Goal: Information Seeking & Learning: Find specific page/section

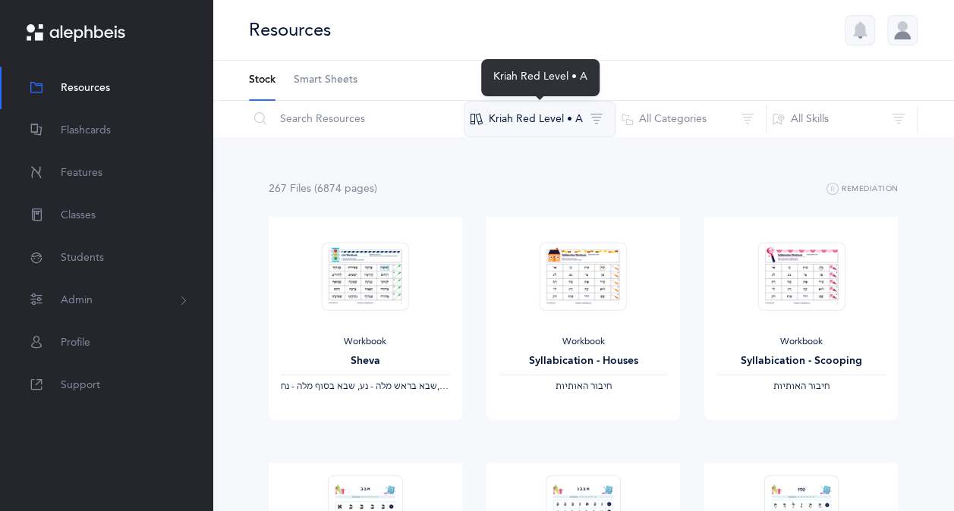
click at [566, 121] on button "Kriah Red Level • A" at bounding box center [540, 119] width 152 height 36
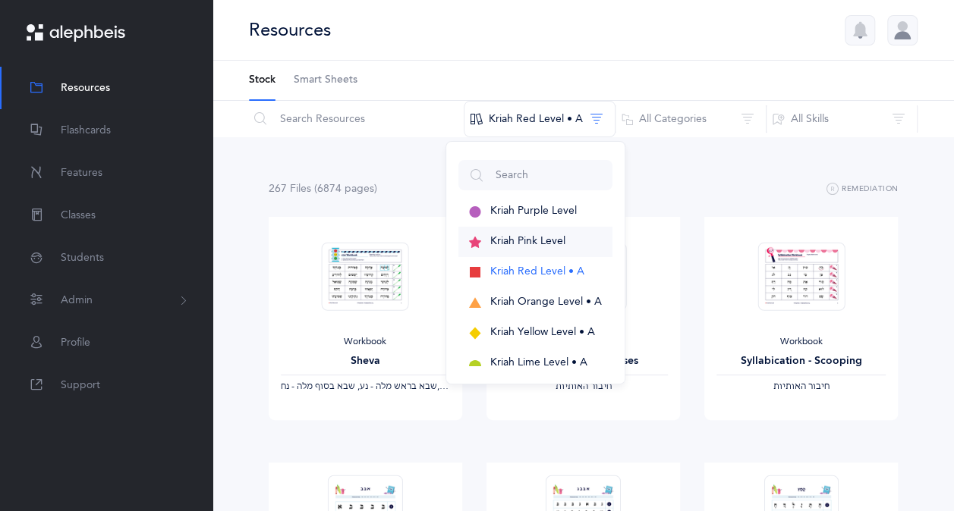
click at [547, 239] on span "Kriah Pink Level" at bounding box center [527, 241] width 75 height 12
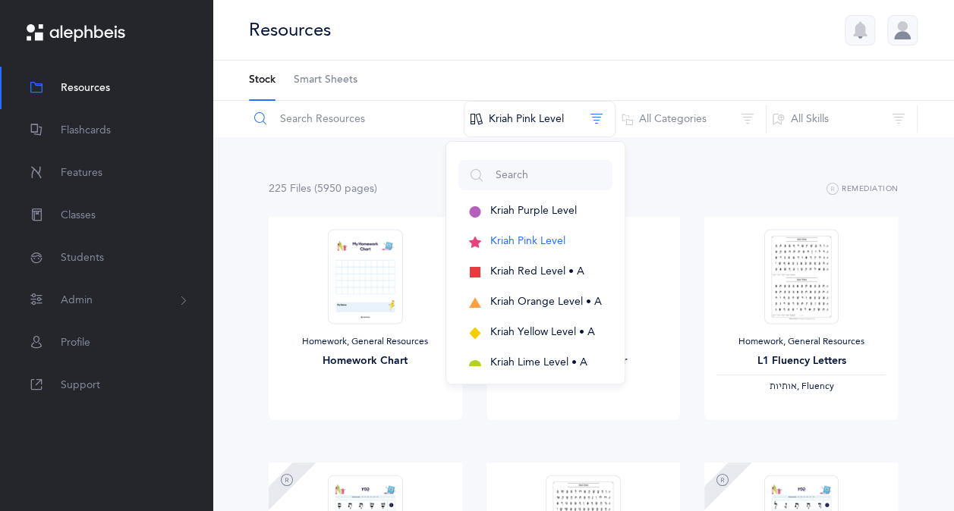
click at [314, 124] on input "text" at bounding box center [356, 119] width 216 height 36
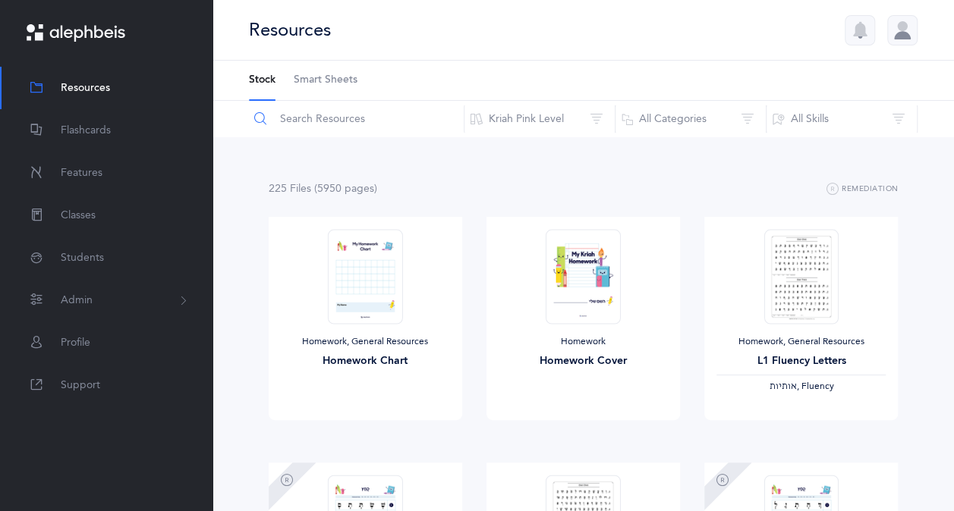
click at [314, 124] on input "text" at bounding box center [356, 119] width 216 height 36
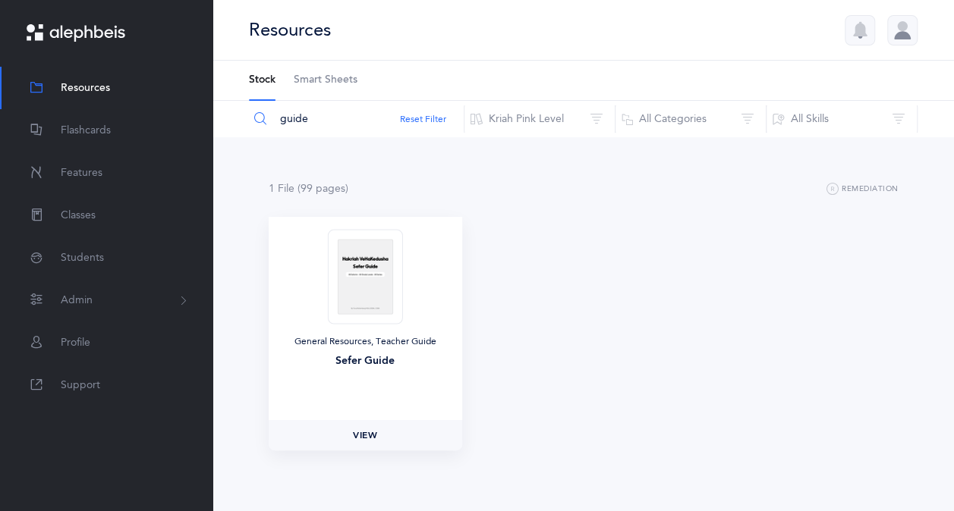
click at [353, 441] on span "View" at bounding box center [365, 436] width 24 height 14
click at [284, 124] on input "guide" at bounding box center [356, 119] width 216 height 36
click at [277, 124] on input "guide" at bounding box center [356, 119] width 216 height 36
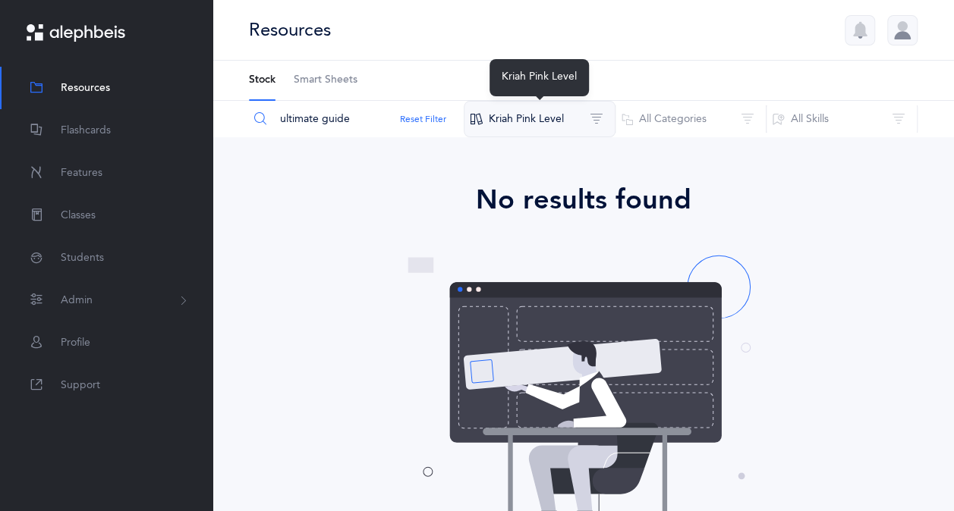
click at [532, 128] on button "Kriah Pink Level" at bounding box center [540, 119] width 152 height 36
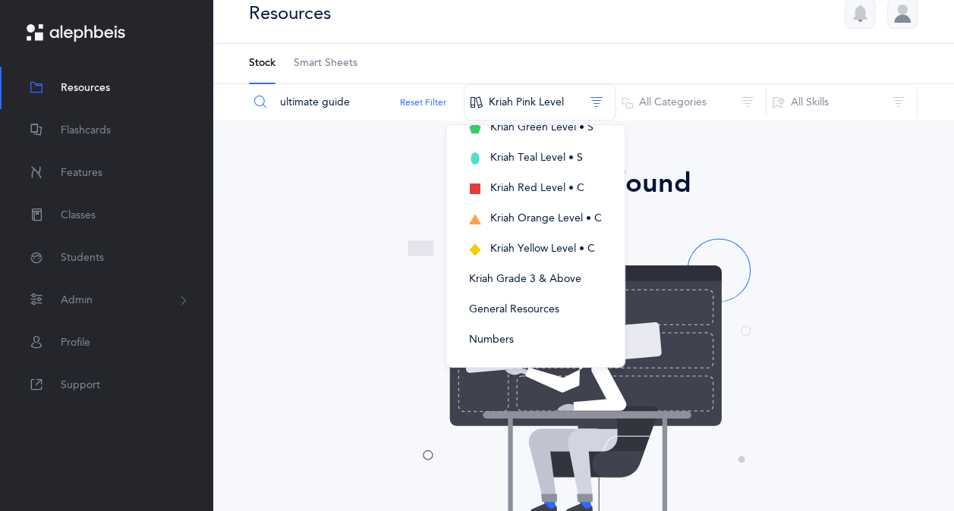
scroll to position [18, 0]
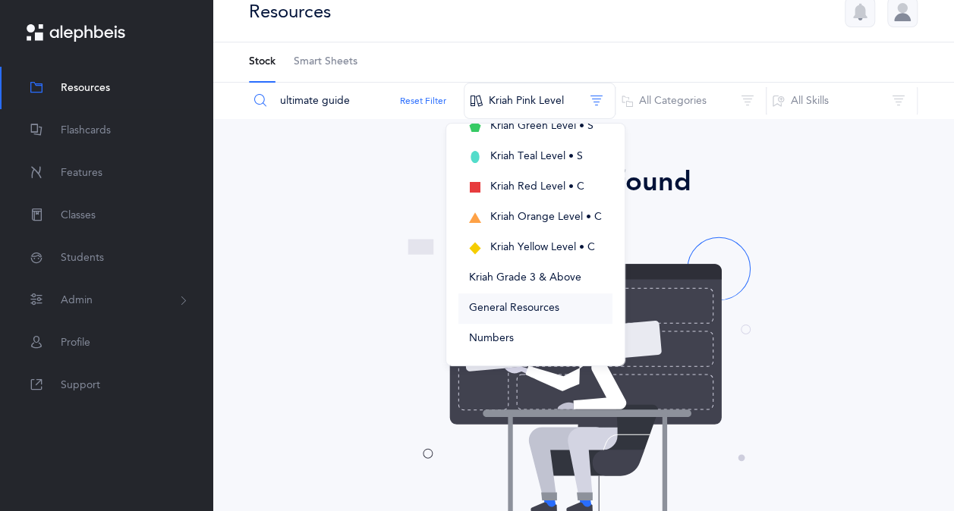
click at [533, 303] on span "General Resources" at bounding box center [514, 308] width 90 height 12
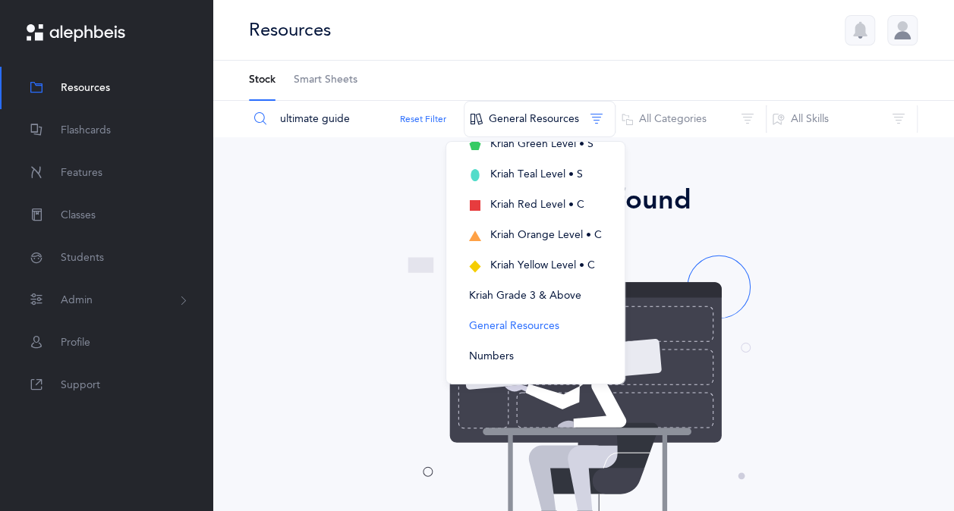
click at [338, 283] on div "No results found Don’t worry, we have lots of other stuff - just try a differen…" at bounding box center [583, 413] width 656 height 467
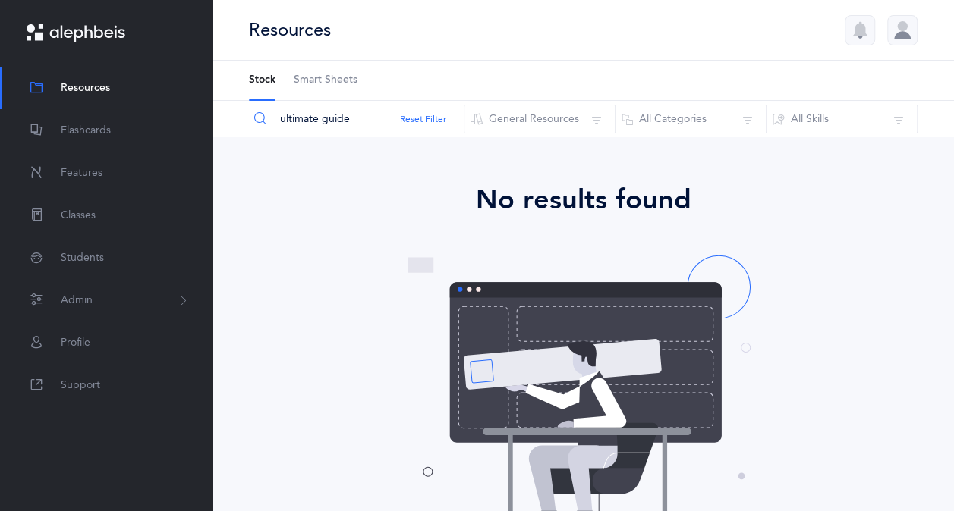
drag, startPoint x: 318, startPoint y: 117, endPoint x: 266, endPoint y: 109, distance: 52.1
click at [266, 109] on input "ultimate guide" at bounding box center [356, 119] width 216 height 36
type input "sefer guide"
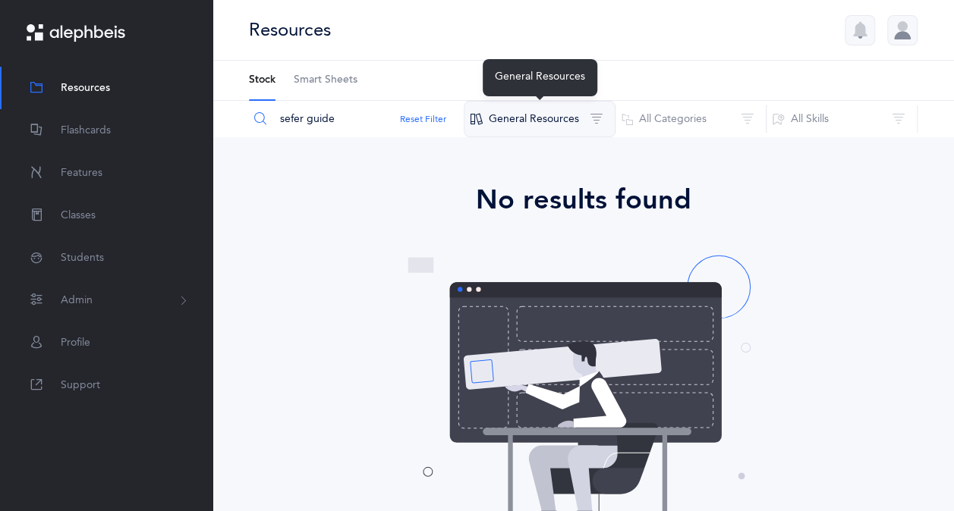
click at [568, 115] on button "General Resources" at bounding box center [540, 119] width 152 height 36
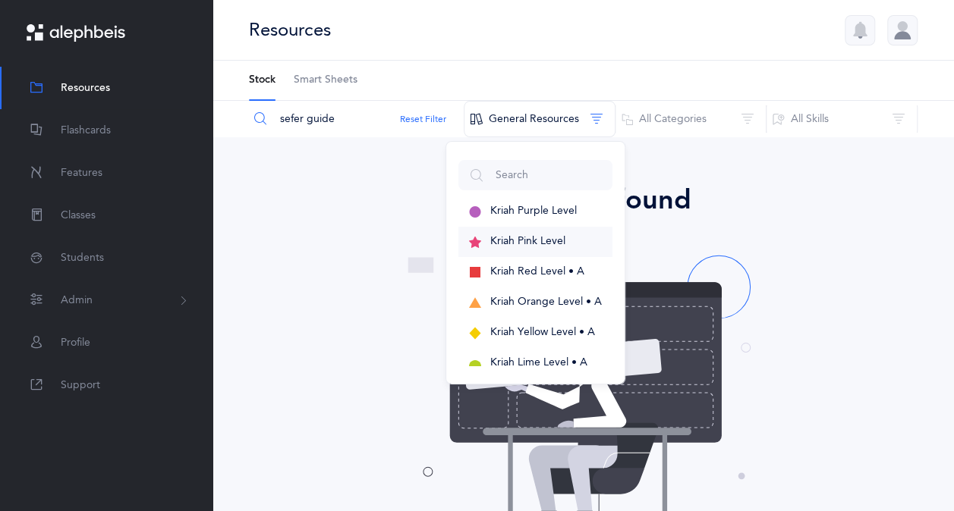
click at [550, 243] on span "Kriah Pink Level" at bounding box center [527, 241] width 75 height 12
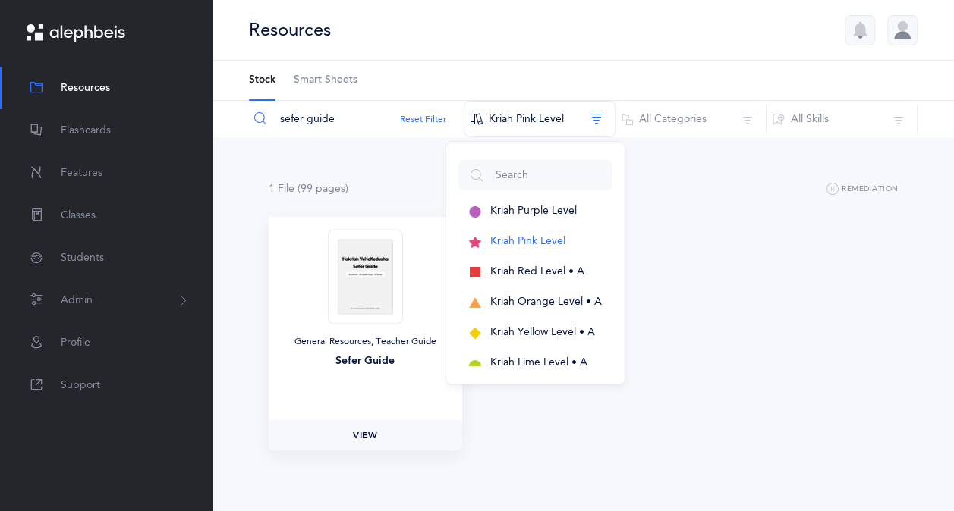
click at [351, 442] on link "View" at bounding box center [365, 435] width 193 height 30
